Goal: Transaction & Acquisition: Purchase product/service

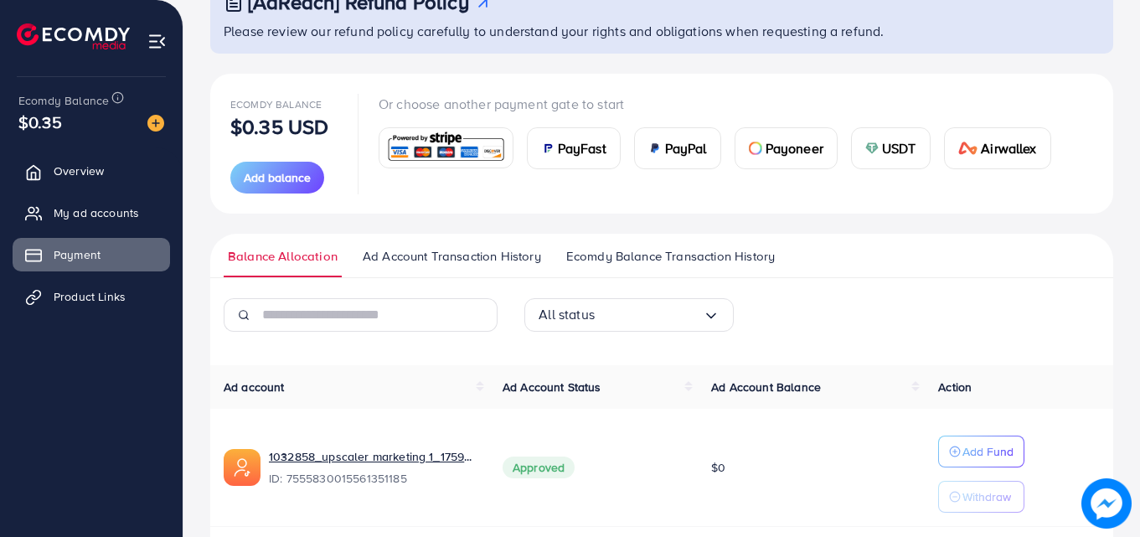
scroll to position [84, 0]
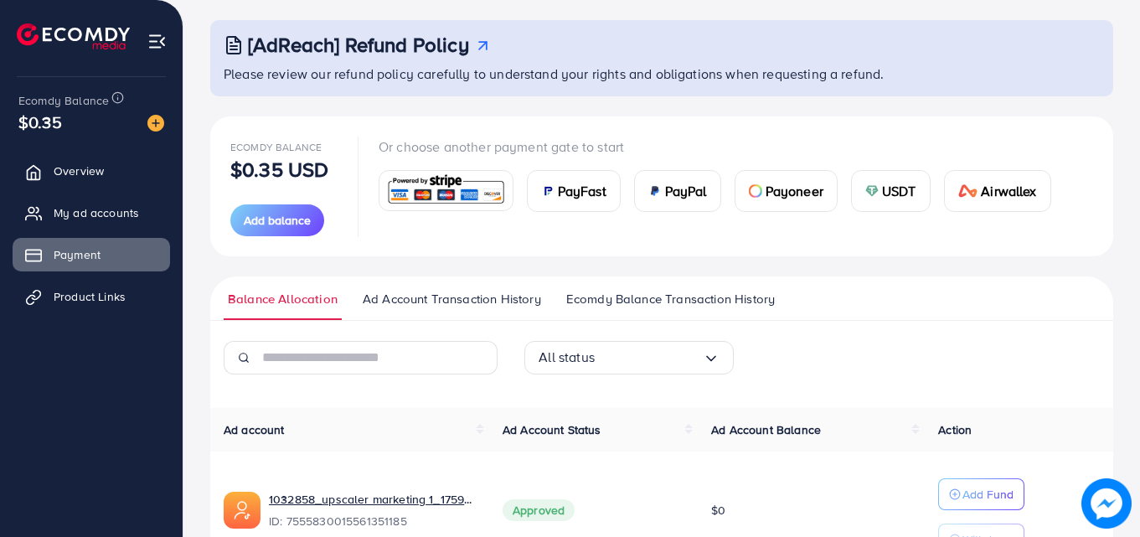
click at [875, 196] on img at bounding box center [871, 190] width 13 height 13
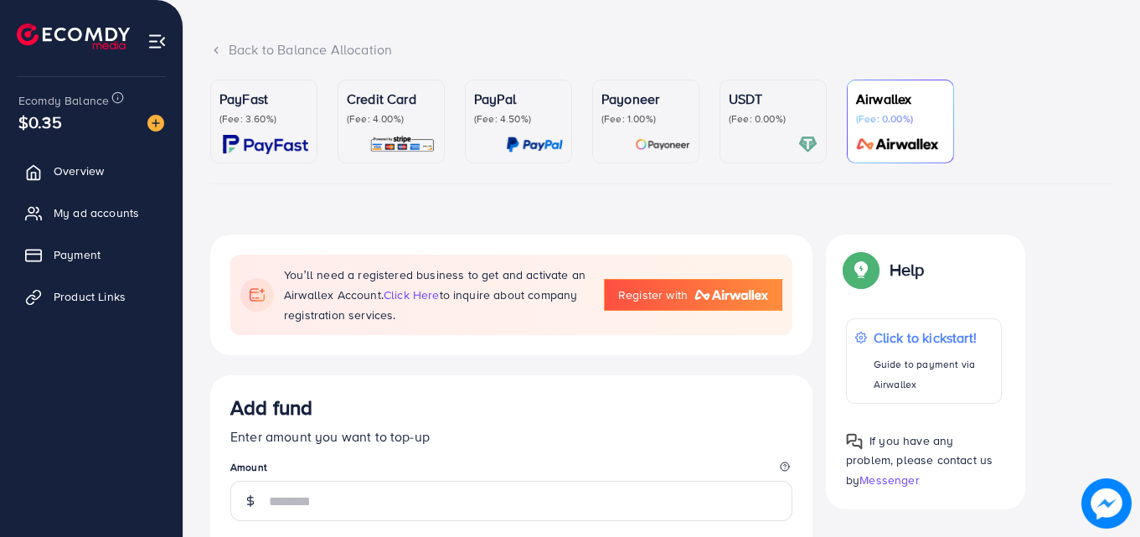
click at [900, 126] on p "(Fee: 0.00%)" at bounding box center [900, 118] width 89 height 13
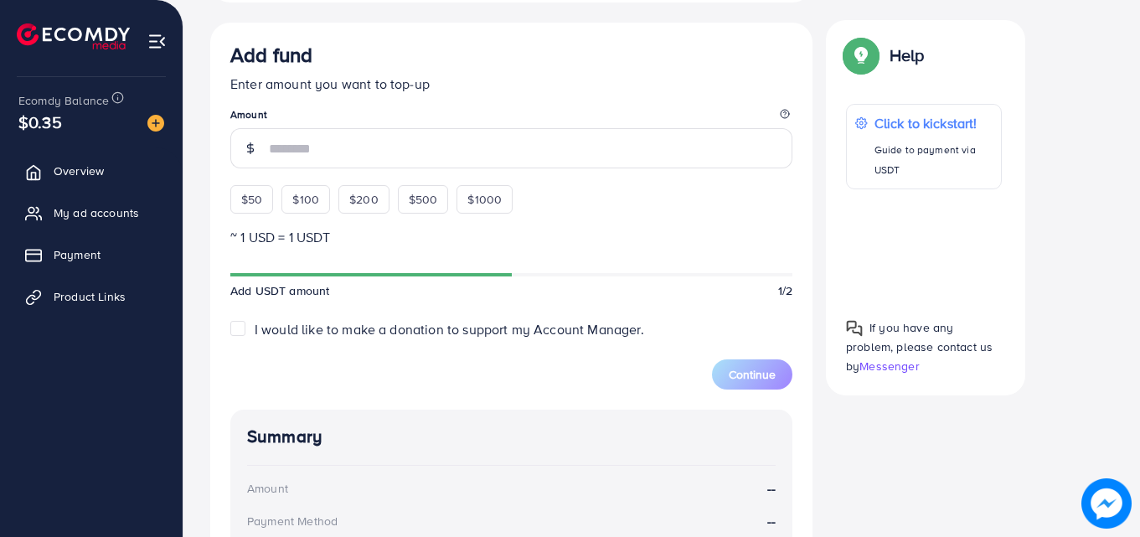
scroll to position [419, 0]
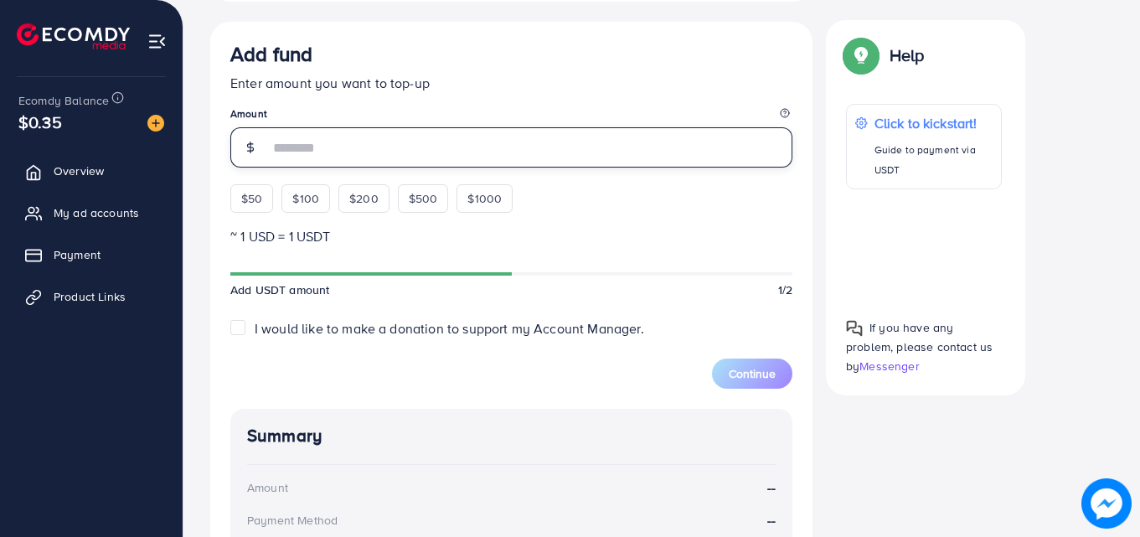
click at [321, 147] on input "number" at bounding box center [530, 147] width 523 height 40
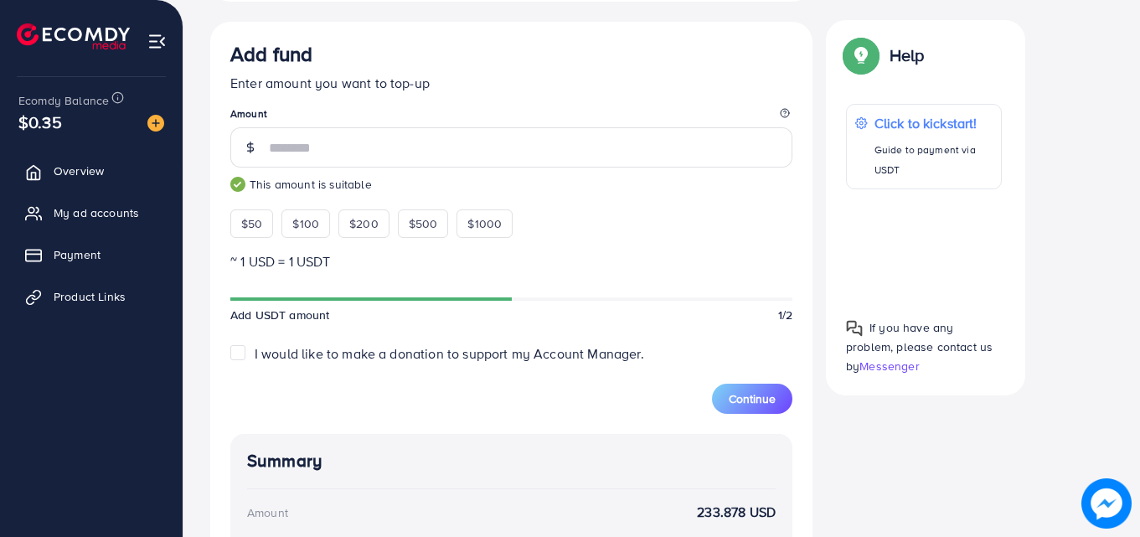
click at [879, 435] on div "Select coin USDT TetherUs Loading... Transfer network BEP20 BSC (Binance Smart …" at bounding box center [661, 343] width 903 height 888
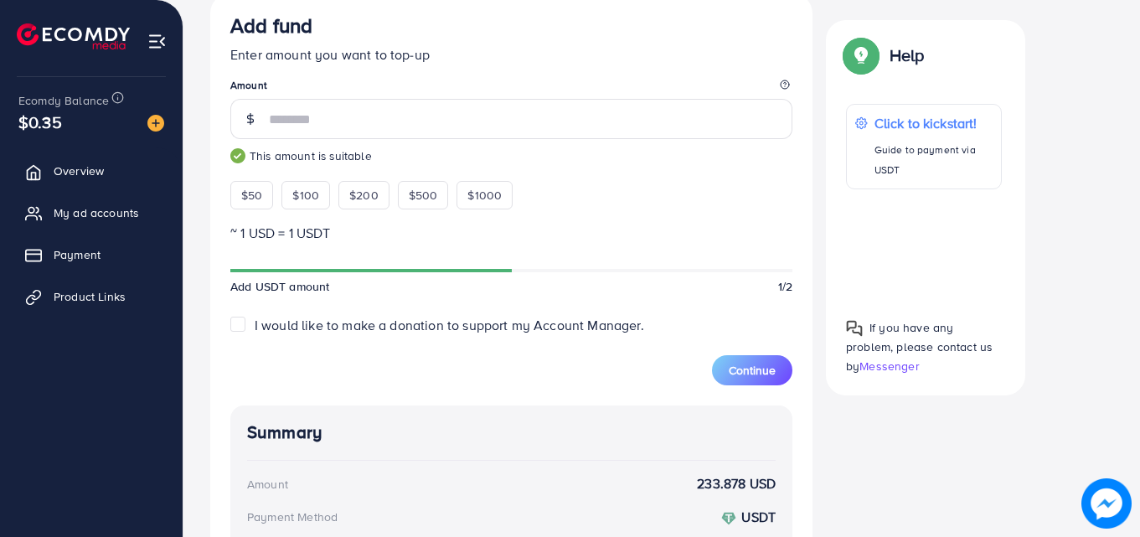
scroll to position [394, 0]
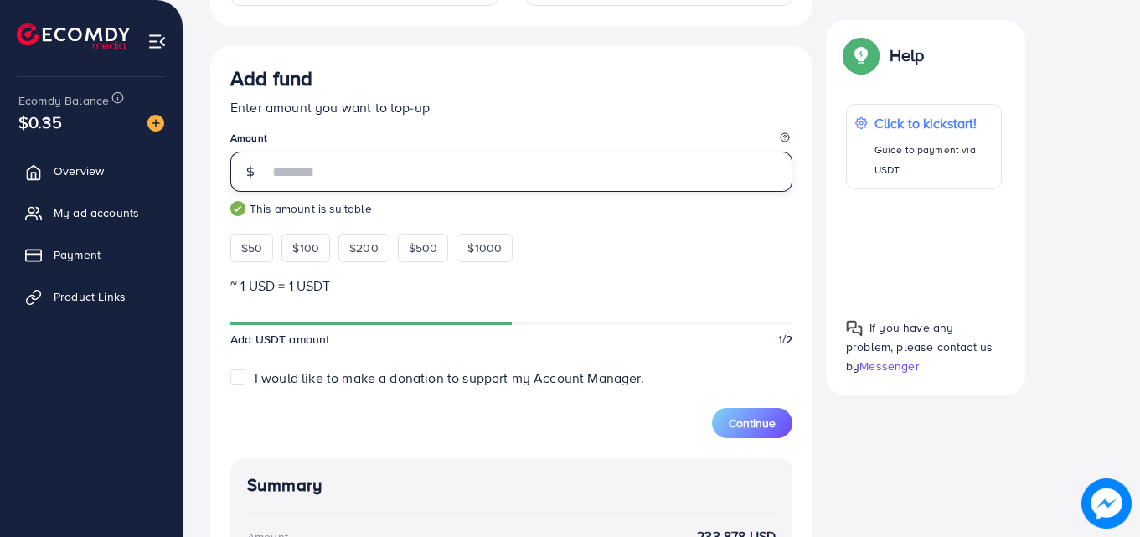
drag, startPoint x: 310, startPoint y: 178, endPoint x: 291, endPoint y: 175, distance: 18.6
click at [291, 175] on input "***" at bounding box center [530, 172] width 523 height 40
type input "***"
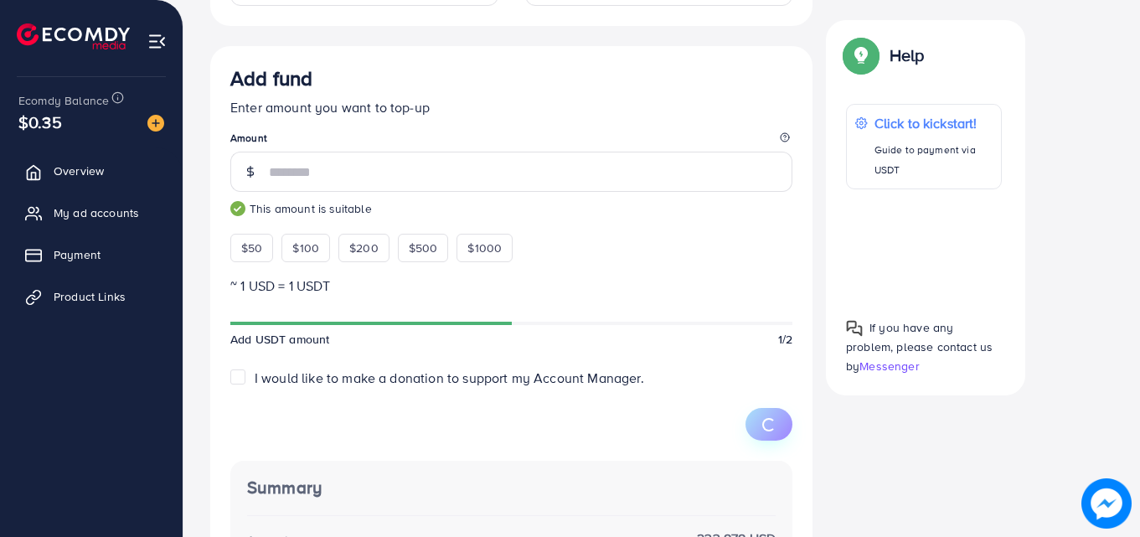
click at [760, 430] on span "button" at bounding box center [769, 424] width 18 height 18
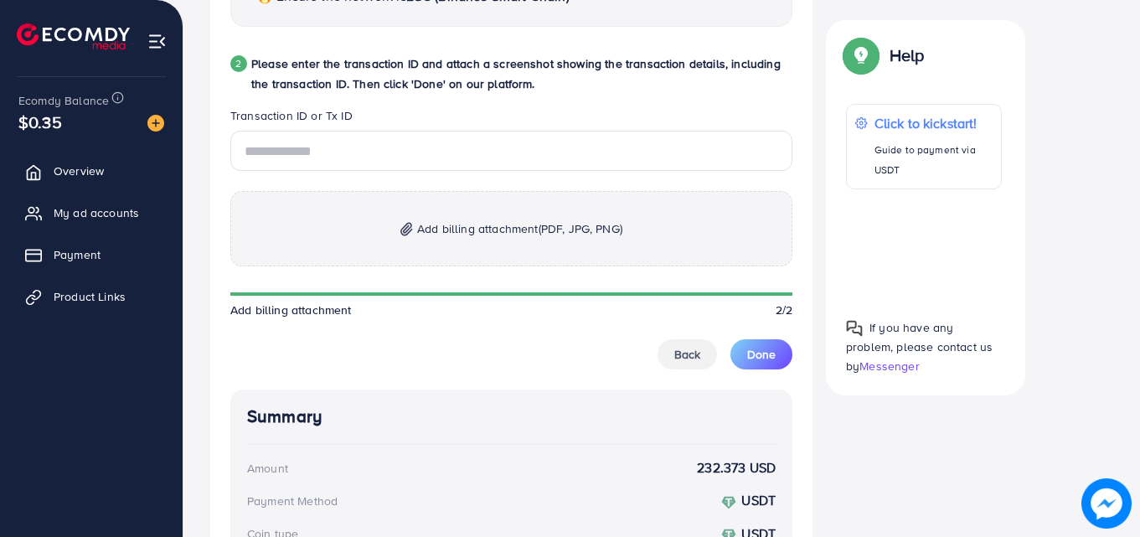
scroll to position [897, 0]
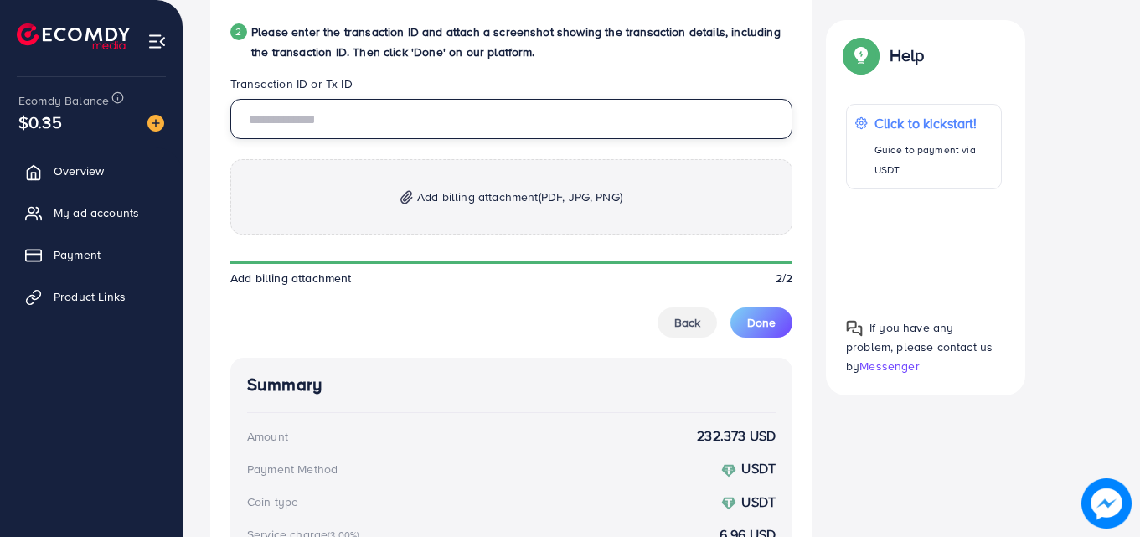
click at [359, 126] on input "text" at bounding box center [511, 119] width 562 height 40
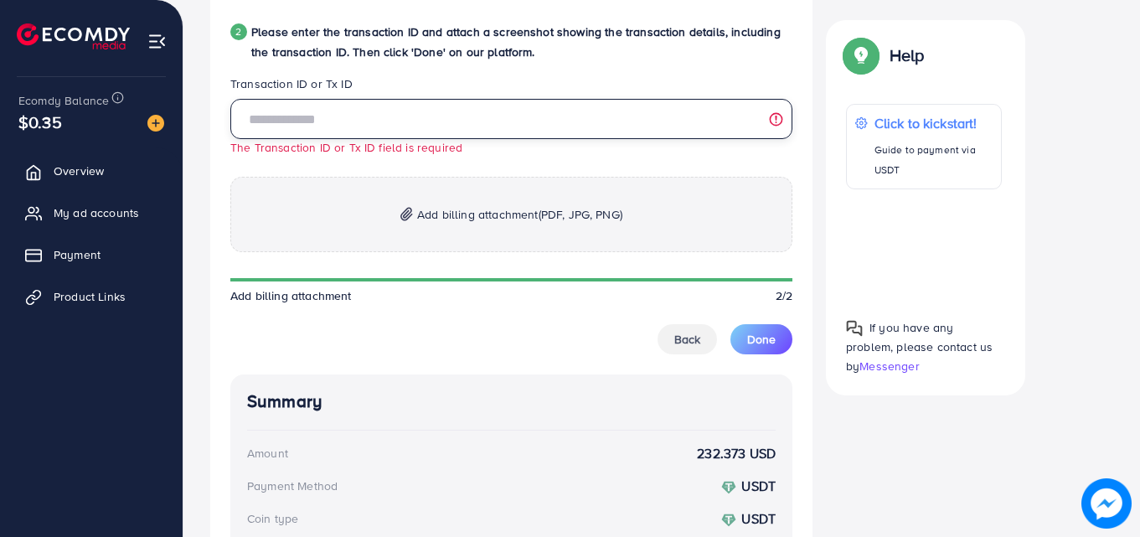
click at [325, 111] on input "text" at bounding box center [511, 119] width 562 height 40
paste input "**********"
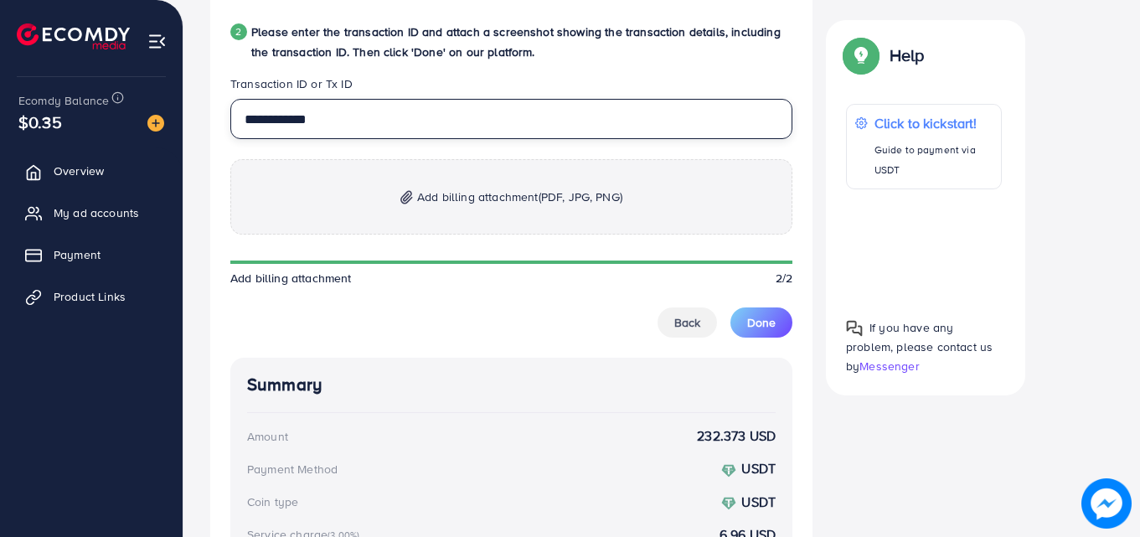
type input "**********"
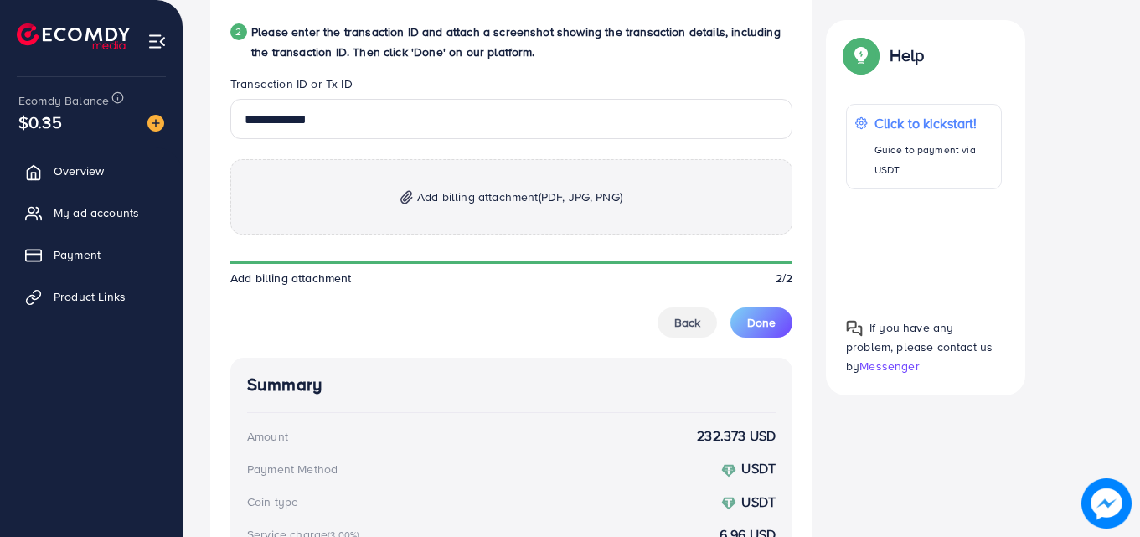
click at [431, 209] on p "Add billing attachment (PDF, JPG, PNG)" at bounding box center [511, 196] width 562 height 75
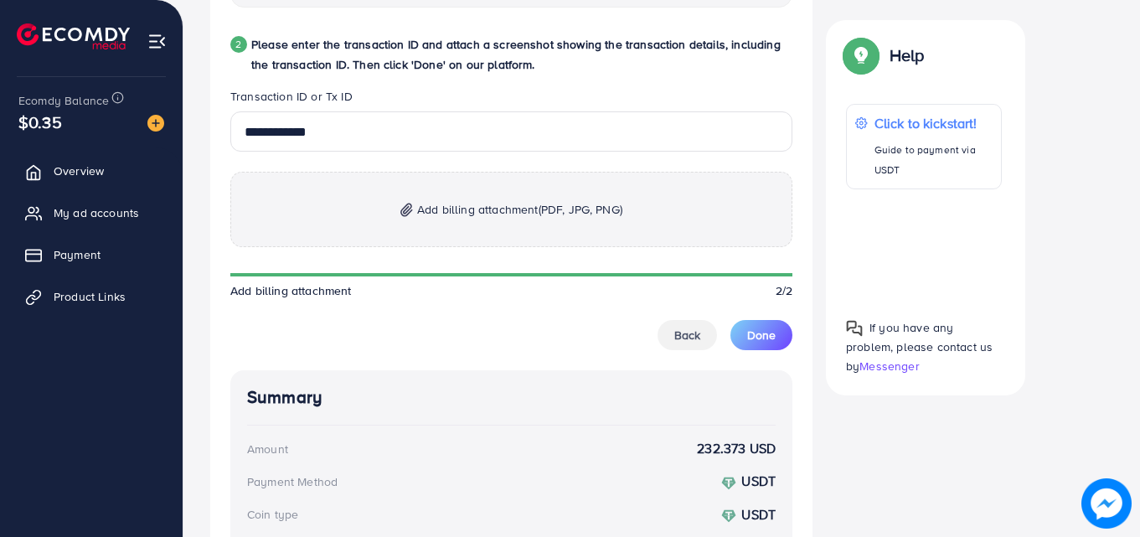
scroll to position [880, 0]
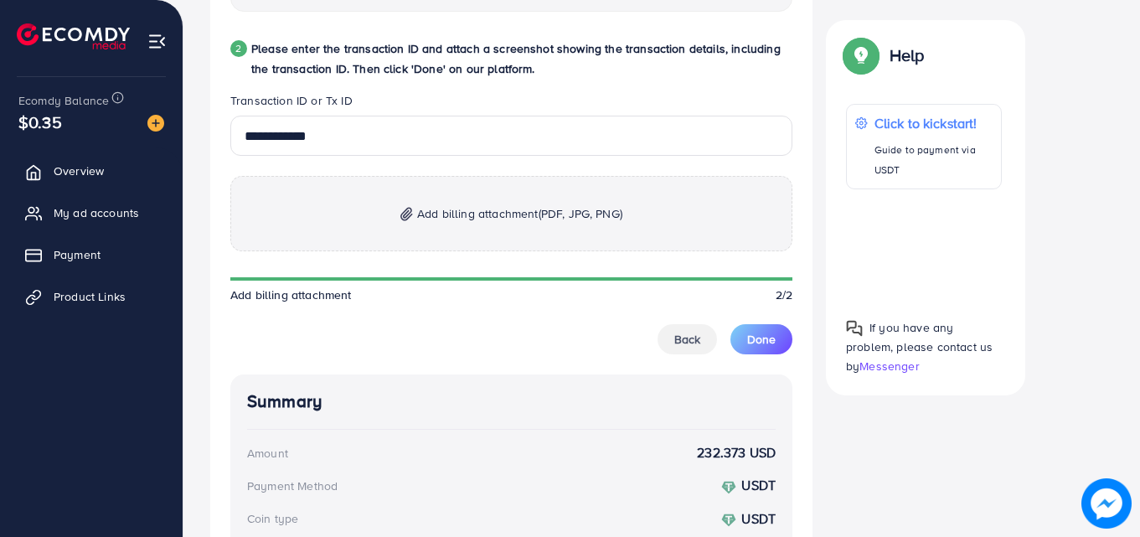
click at [418, 214] on span "Add billing attachment (PDF, JPG, PNG)" at bounding box center [519, 214] width 205 height 20
click at [429, 217] on span "Add billing attachment (PDF, JPG, PNG)" at bounding box center [519, 214] width 205 height 20
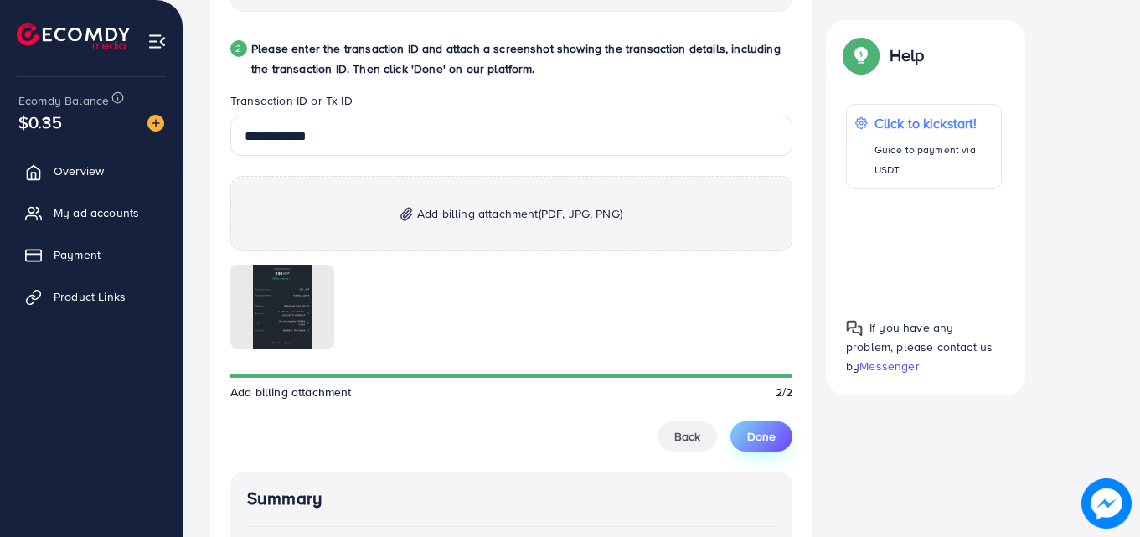
click at [765, 447] on button "Done" at bounding box center [761, 436] width 62 height 30
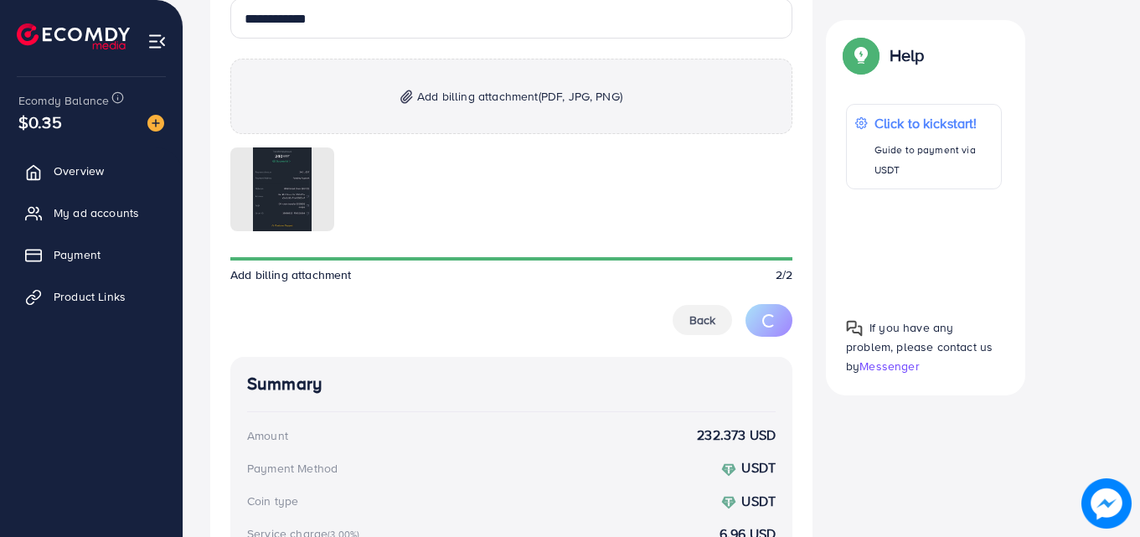
scroll to position [1132, 0]
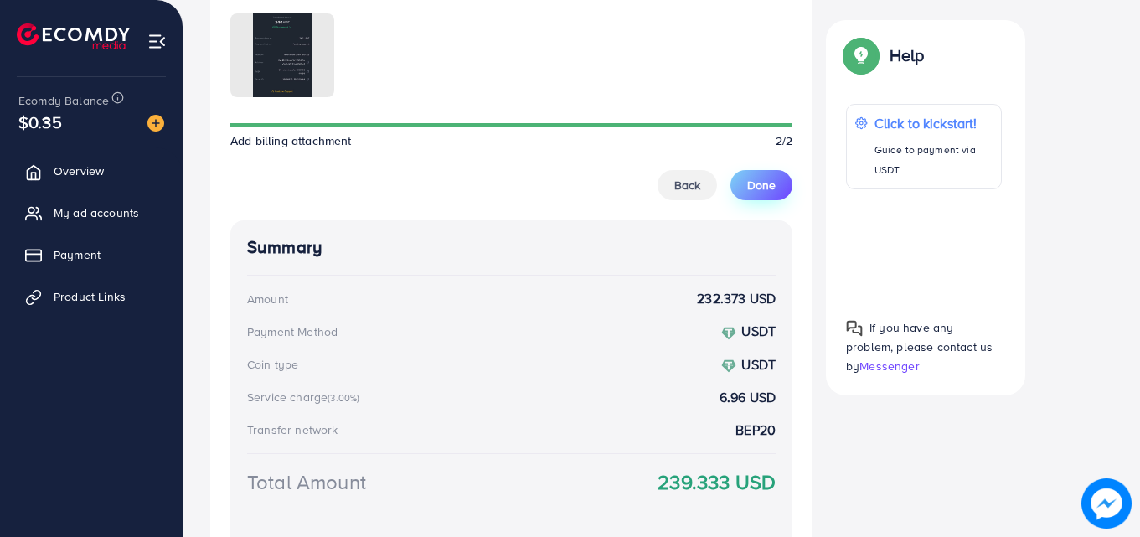
click at [752, 188] on span "Done" at bounding box center [761, 185] width 28 height 17
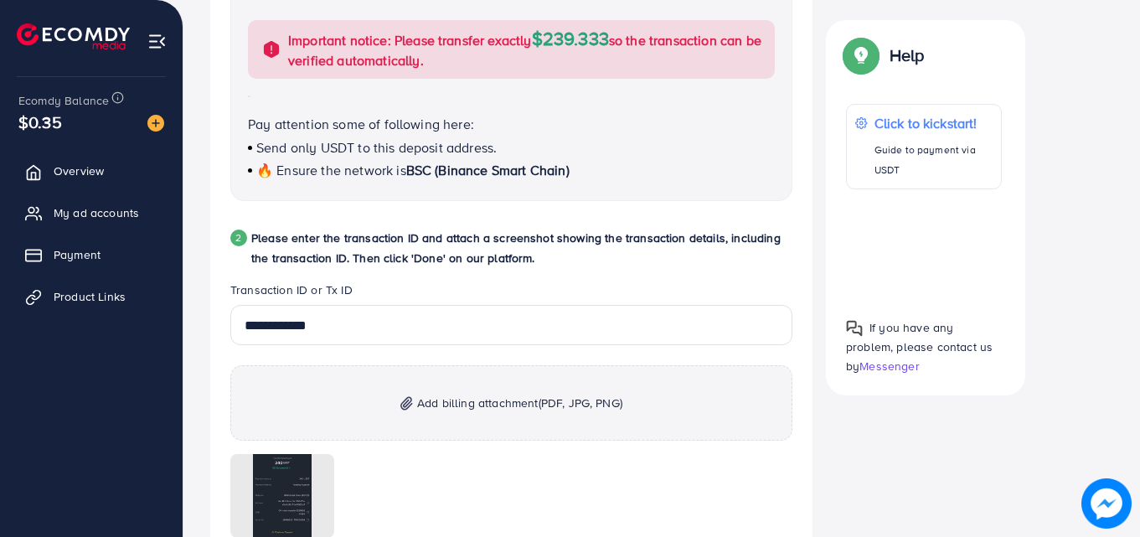
scroll to position [841, 0]
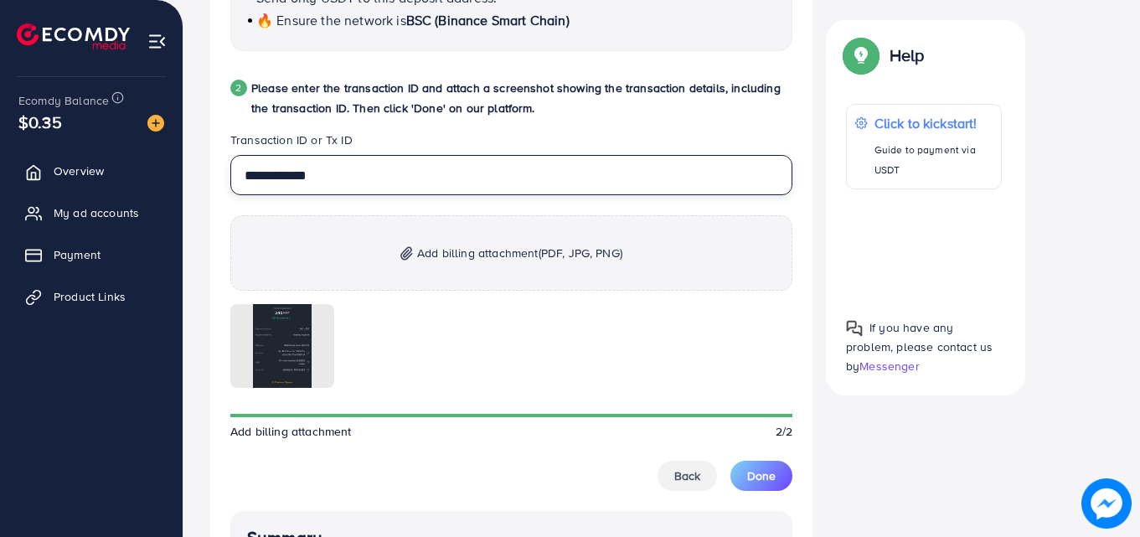
click at [400, 182] on input "**********" at bounding box center [511, 175] width 562 height 40
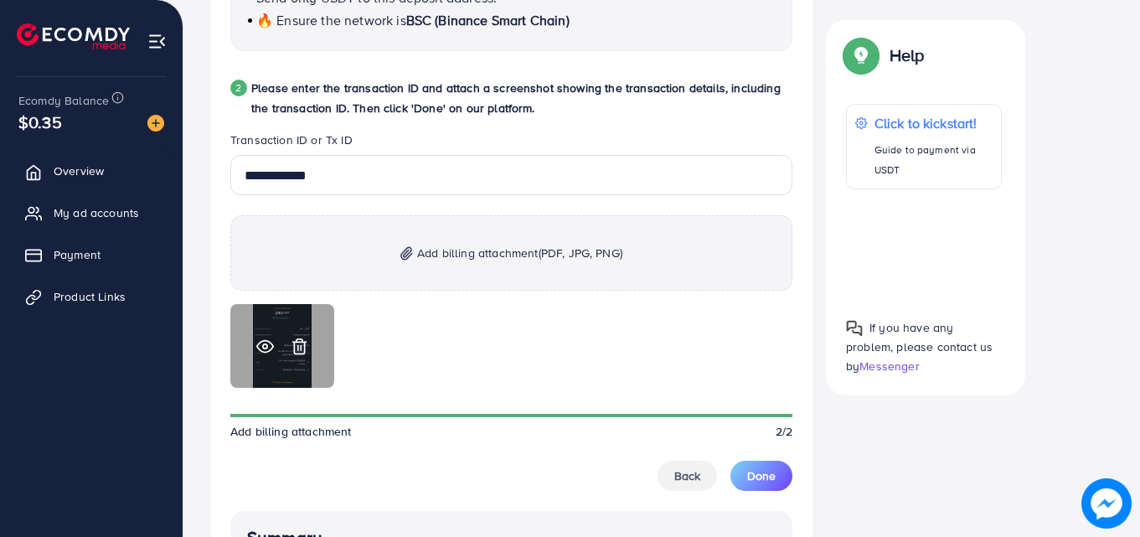
click at [261, 348] on icon at bounding box center [265, 347] width 18 height 18
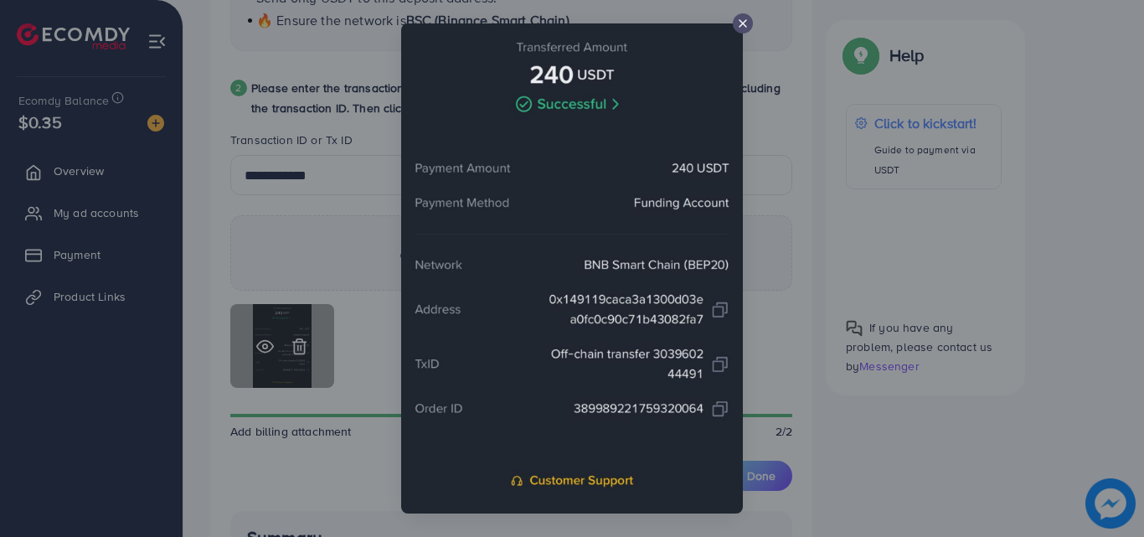
click at [261, 348] on div at bounding box center [572, 268] width 1144 height 537
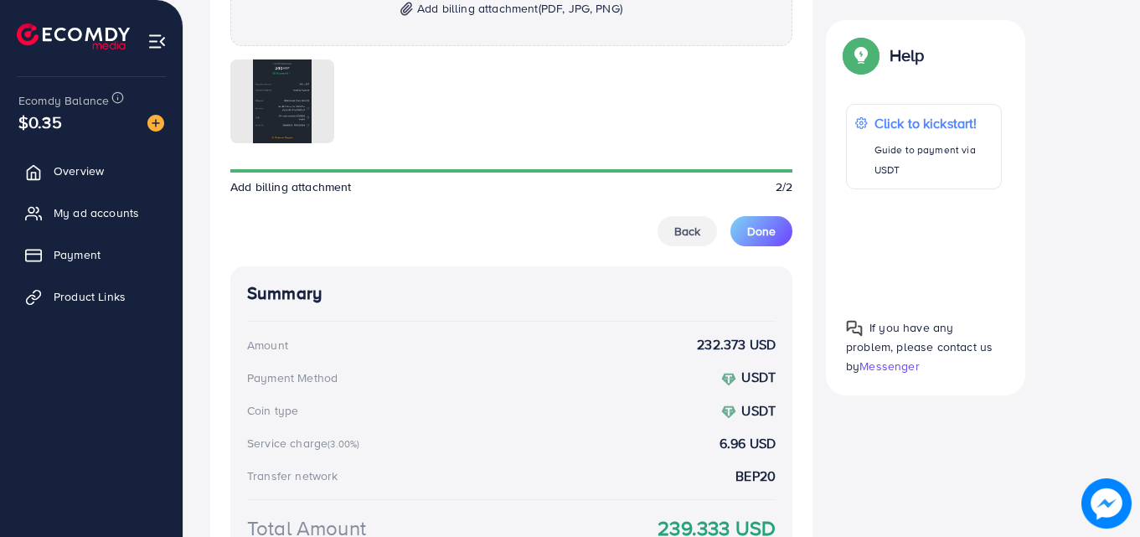
scroll to position [1092, 0]
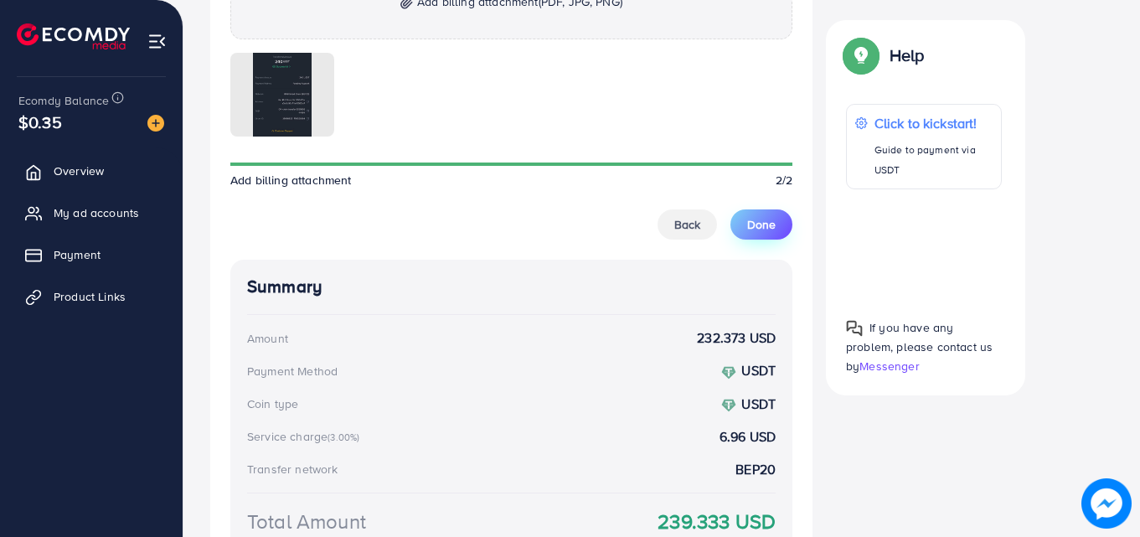
click at [771, 229] on span "Done" at bounding box center [761, 224] width 28 height 17
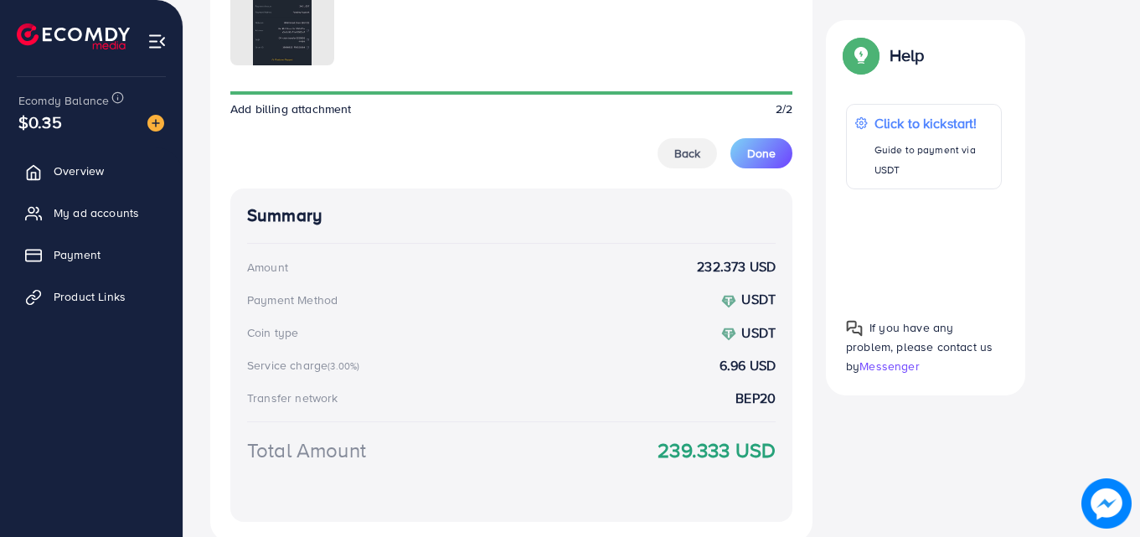
scroll to position [1229, 0]
